Goal: Information Seeking & Learning: Learn about a topic

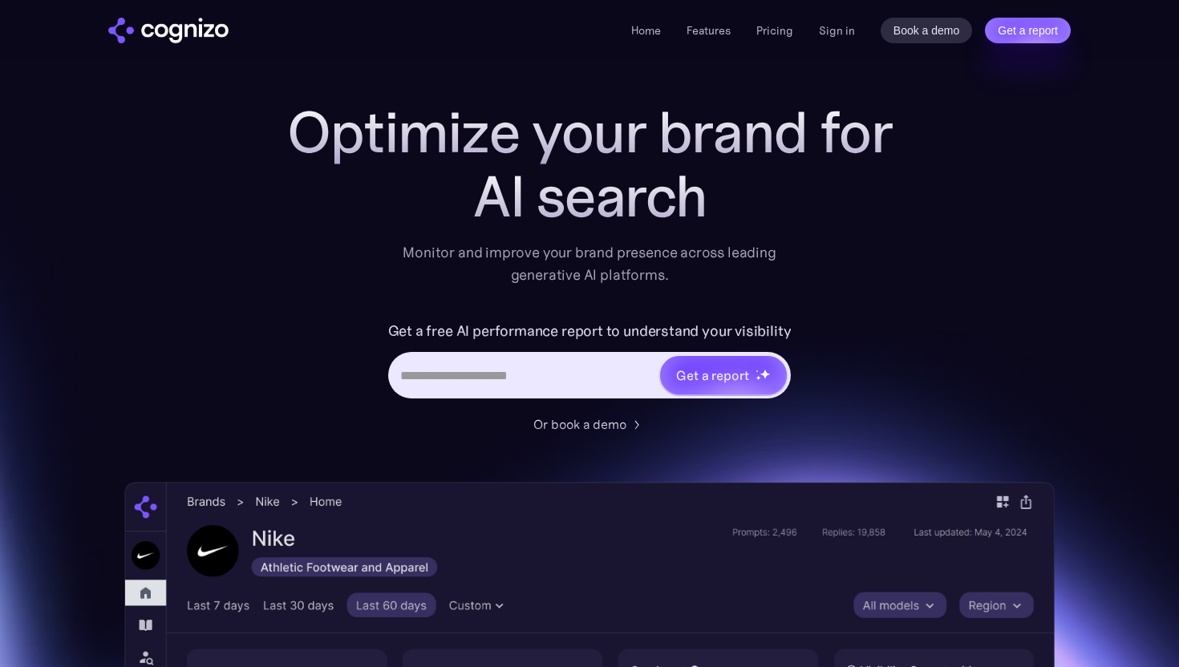
scroll to position [21, 0]
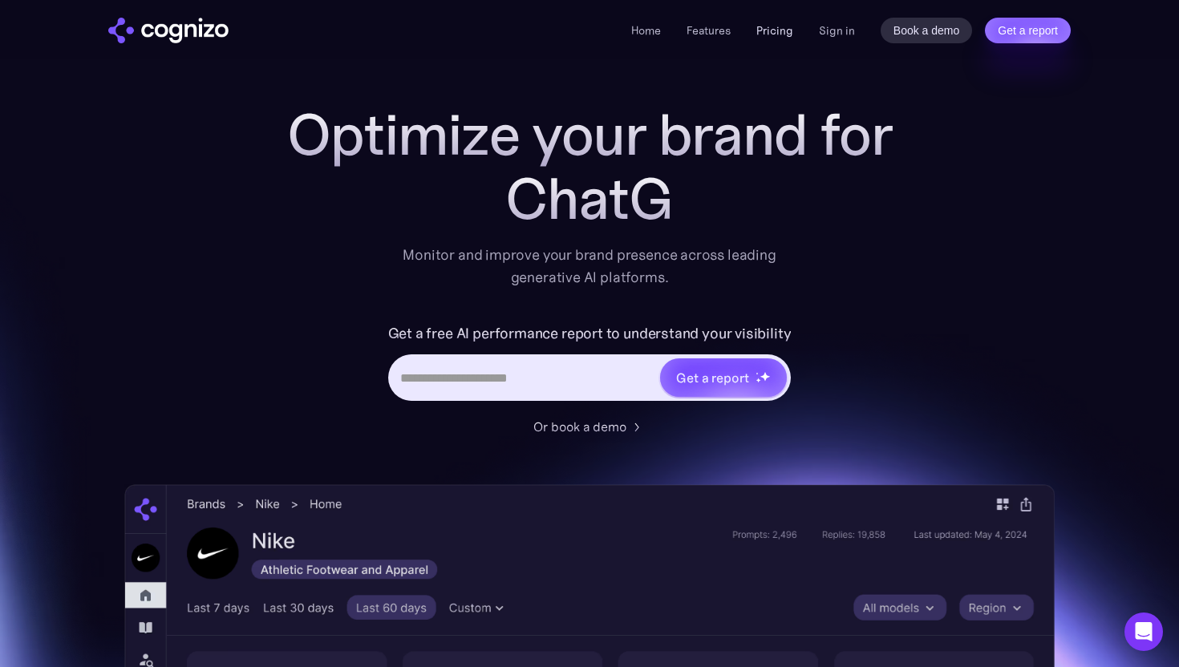
click at [780, 30] on link "Pricing" at bounding box center [774, 30] width 37 height 14
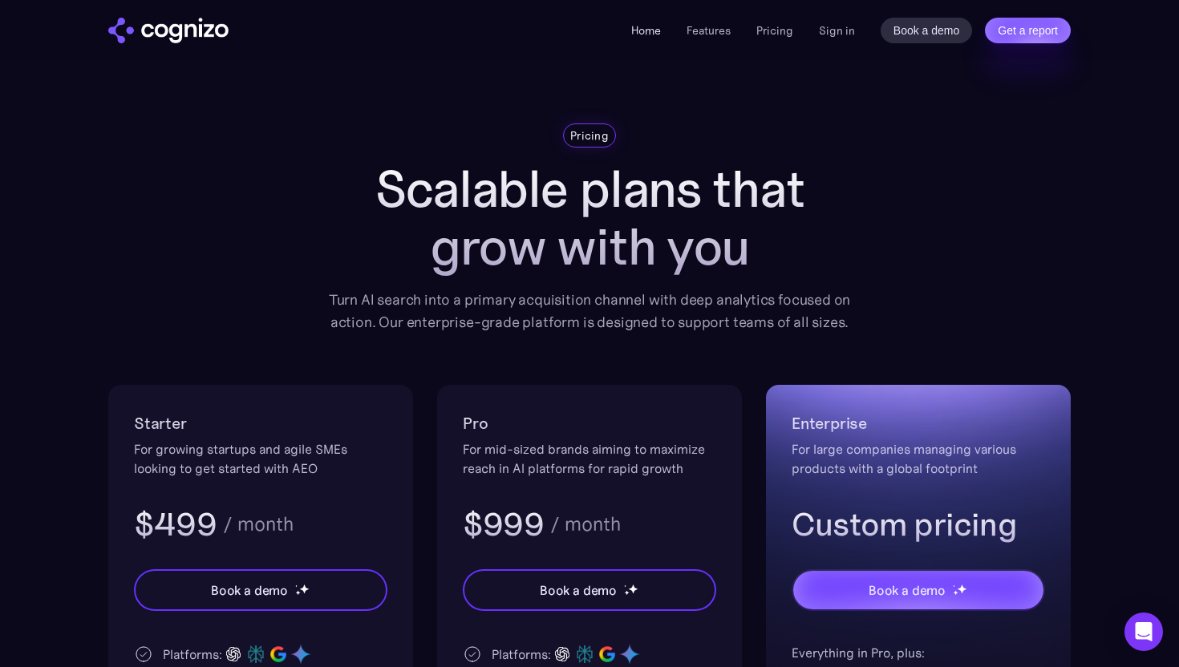
click at [635, 32] on link "Home" at bounding box center [646, 30] width 30 height 14
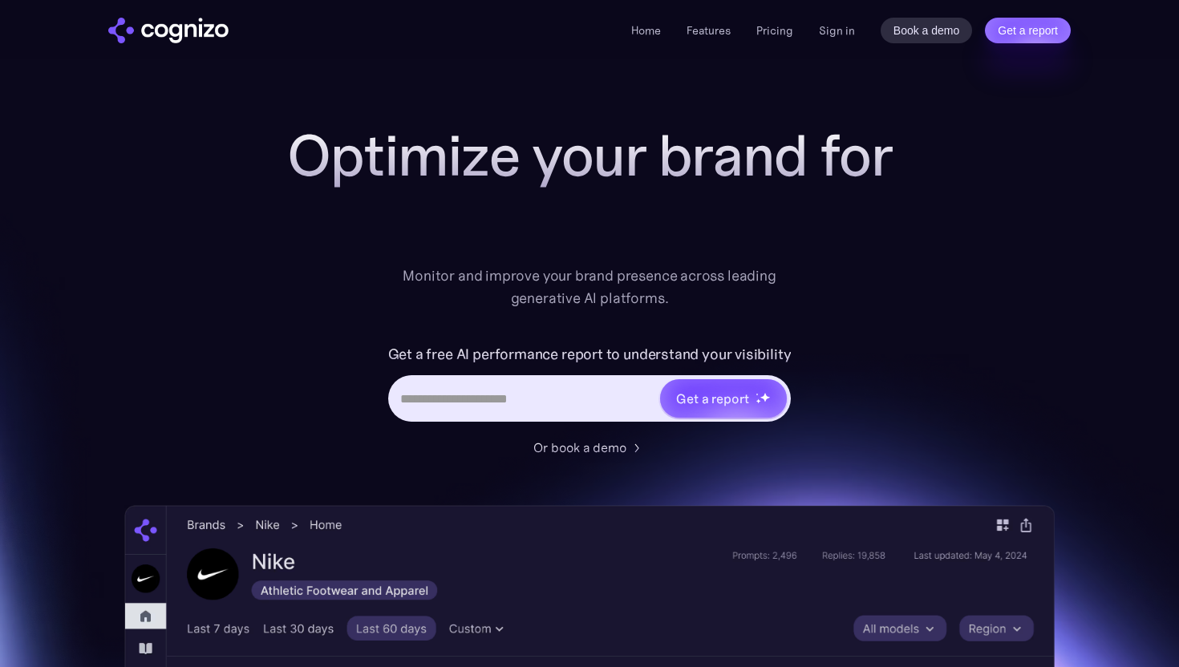
click at [690, 29] on link "Features" at bounding box center [708, 30] width 44 height 14
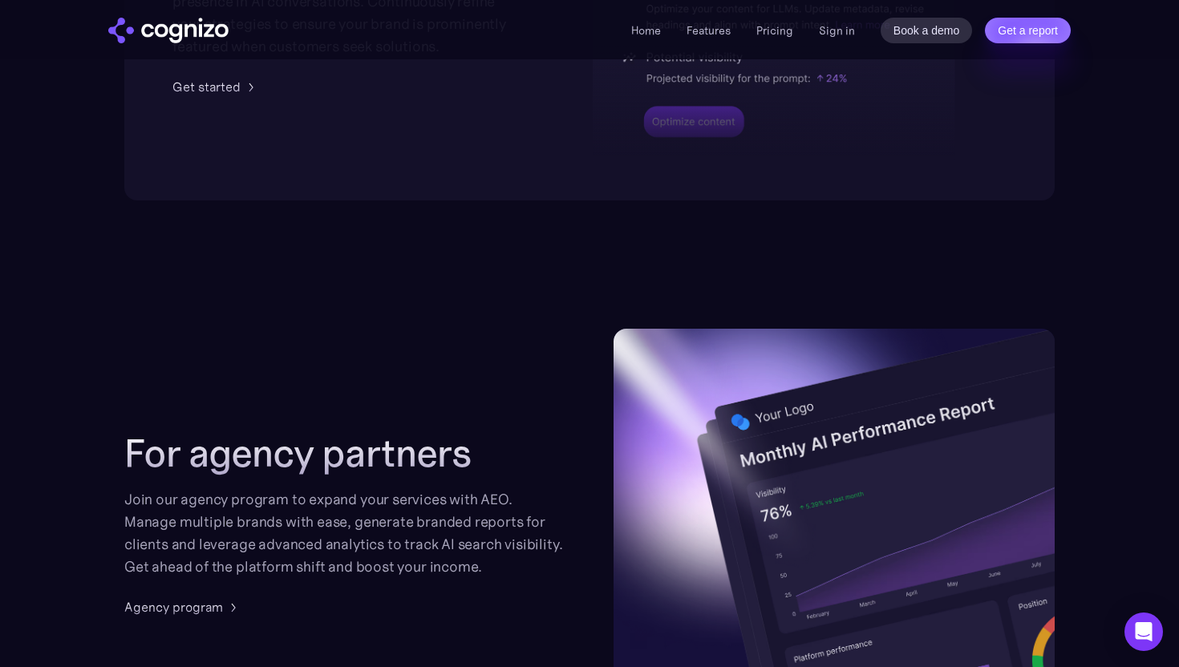
scroll to position [3765, 0]
